Goal: Information Seeking & Learning: Learn about a topic

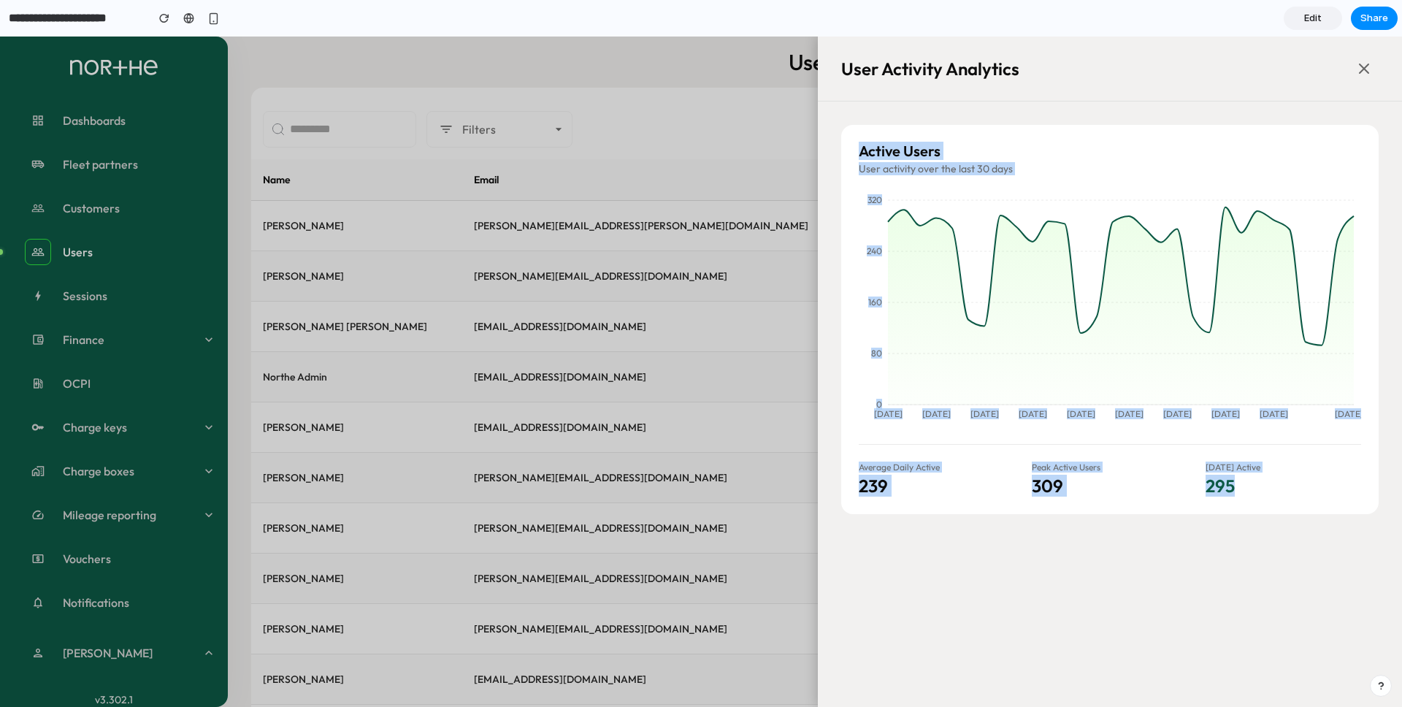
drag, startPoint x: 852, startPoint y: 123, endPoint x: 1237, endPoint y: 557, distance: 580.5
click at [1239, 560] on div "User Activity Analytics Active Users User activity over the last 30 days Sep 15…" at bounding box center [1110, 372] width 584 height 670
click at [1237, 557] on div "User Activity Analytics Active Users User activity over the last 30 days Sep 15…" at bounding box center [1110, 372] width 584 height 670
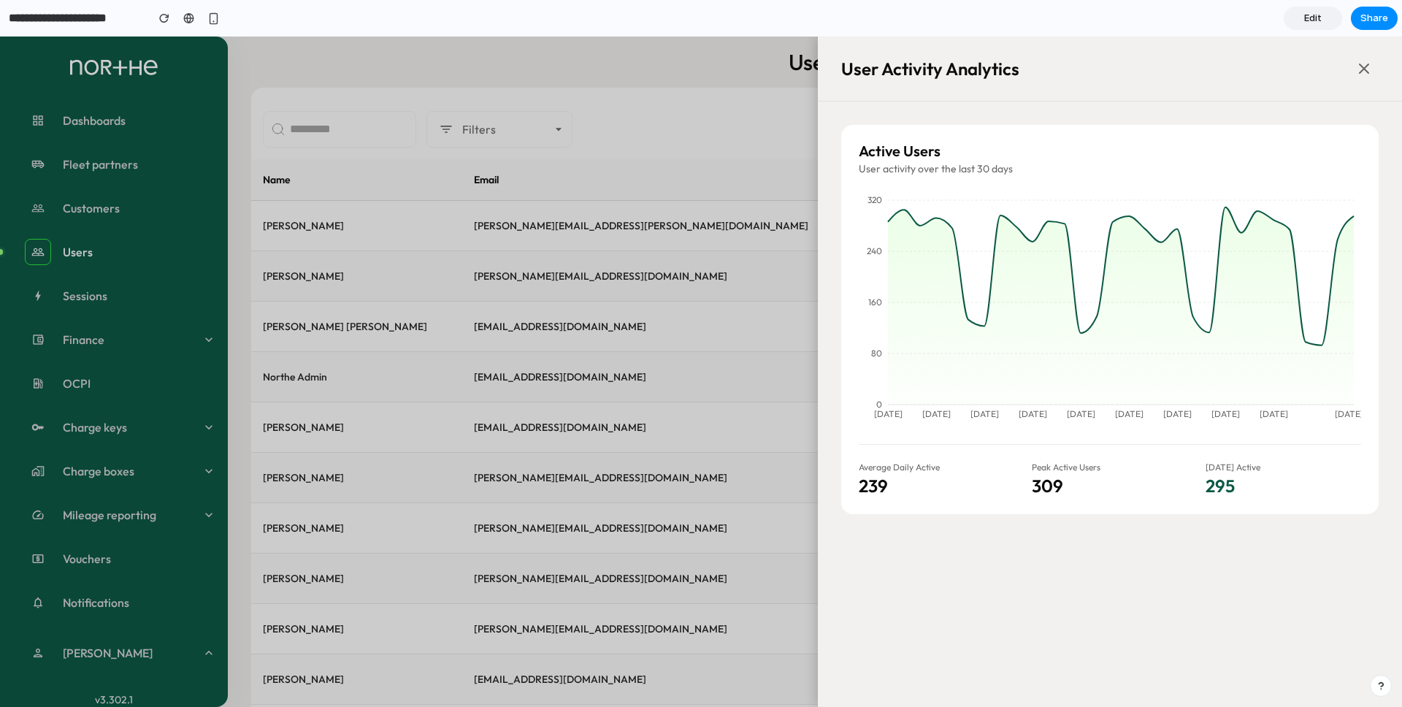
click at [687, 109] on div "User Activity Analytics Active Users User activity over the last 30 days Sep 15…" at bounding box center [701, 372] width 1402 height 670
click at [1358, 73] on icon at bounding box center [1365, 69] width 18 height 18
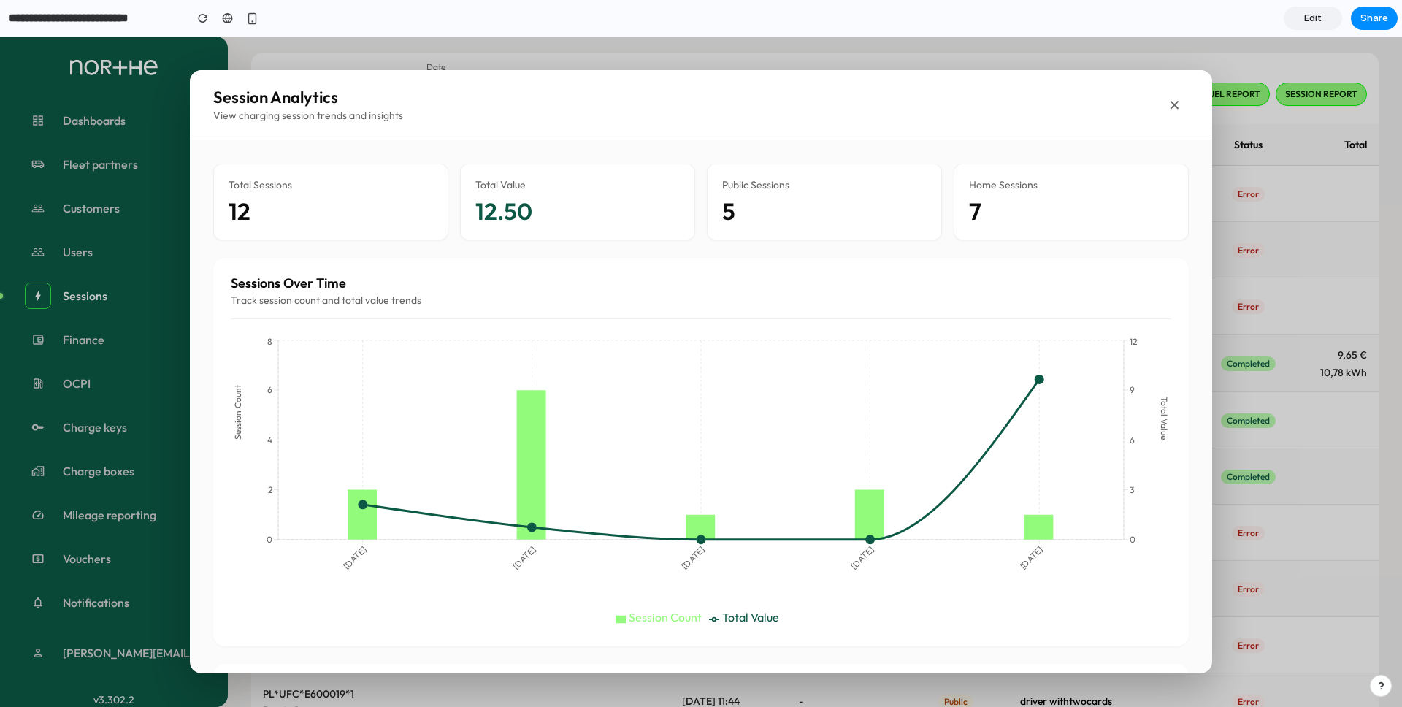
click at [1186, 108] on button "✕" at bounding box center [1174, 105] width 29 height 29
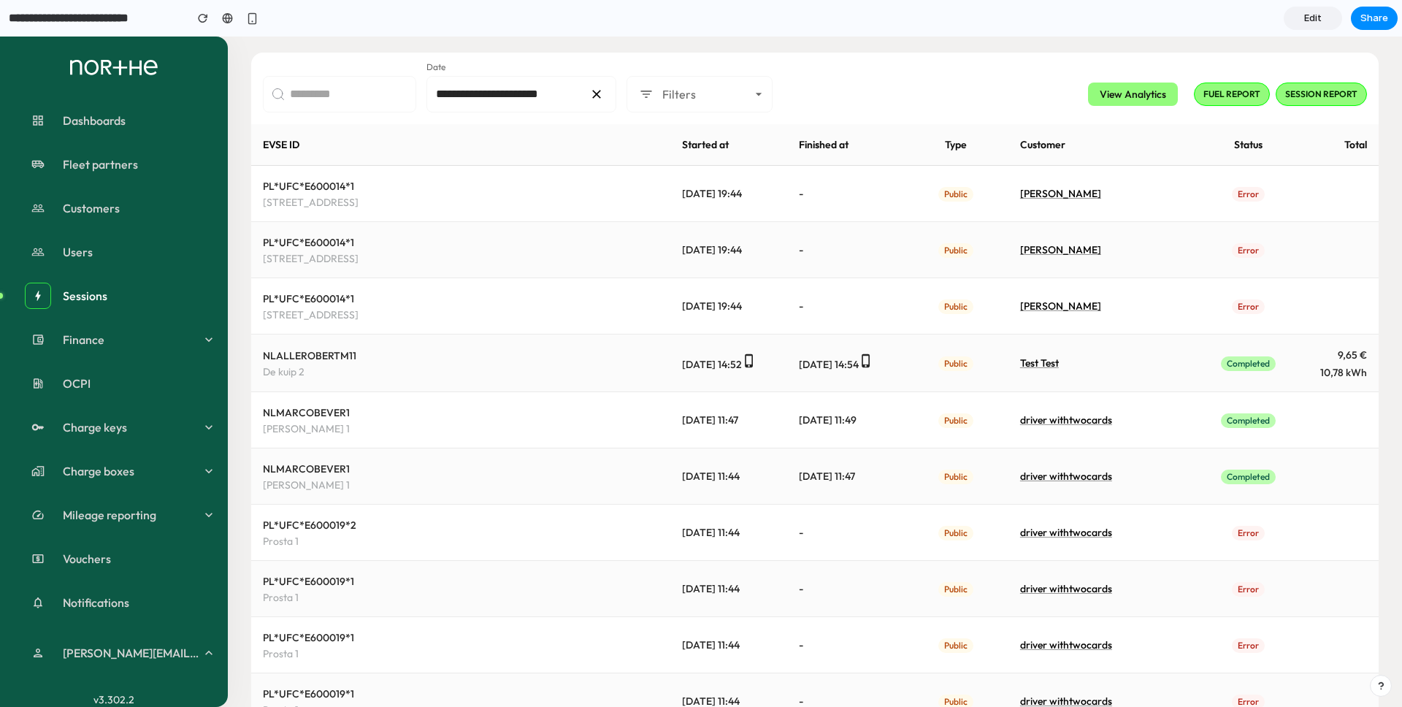
click at [1138, 83] on button "View Analytics" at bounding box center [1133, 95] width 90 height 24
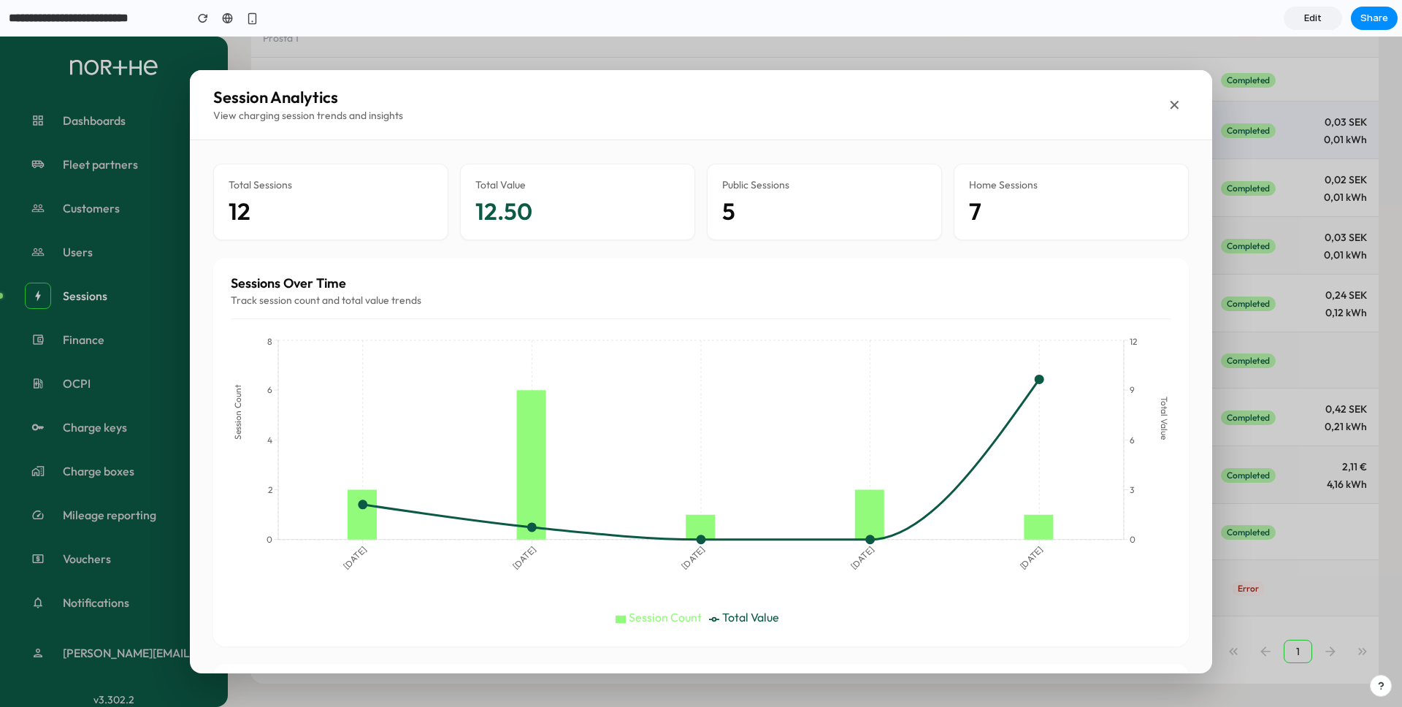
click at [1171, 105] on button "✕" at bounding box center [1174, 105] width 29 height 29
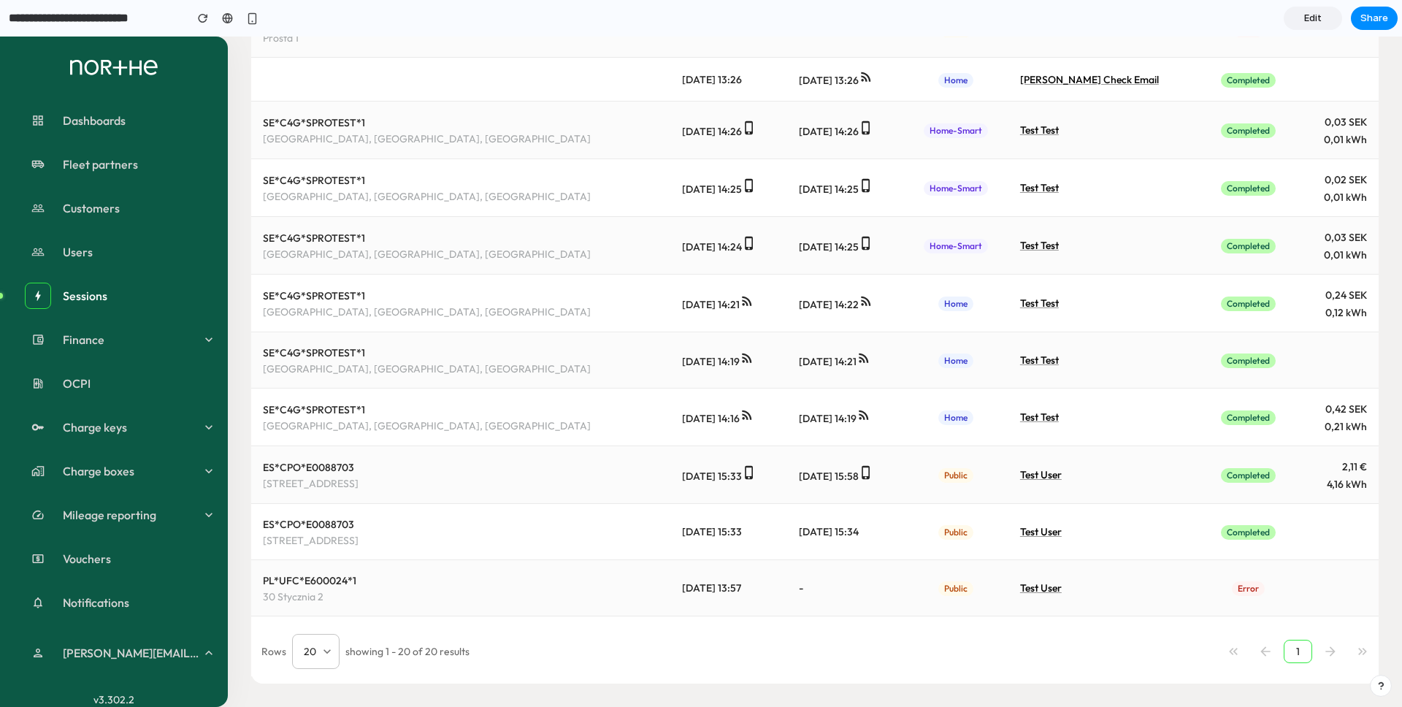
click at [565, 26] on section "**********" at bounding box center [699, 18] width 1398 height 37
